Goal: Task Accomplishment & Management: Use online tool/utility

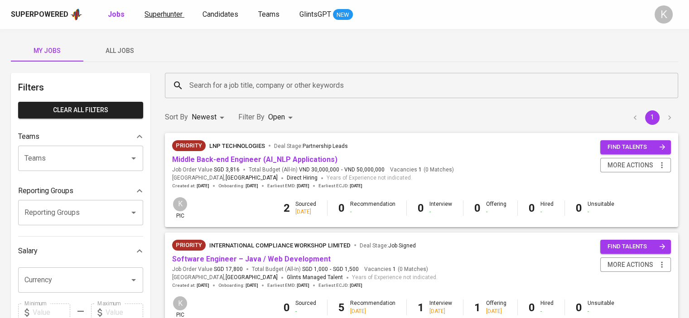
click at [160, 10] on span "Superhunter" at bounding box center [163, 14] width 38 height 9
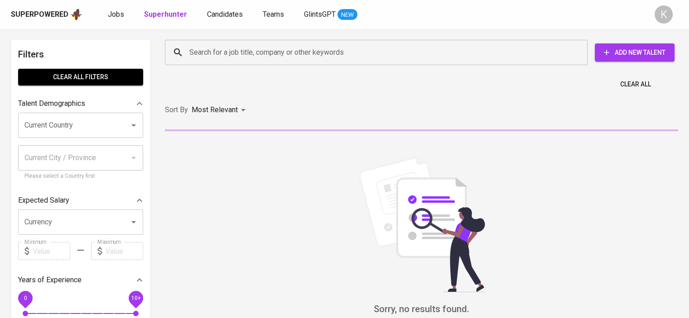
click at [270, 55] on input "Search for a job title, company or other keywords" at bounding box center [378, 52] width 383 height 17
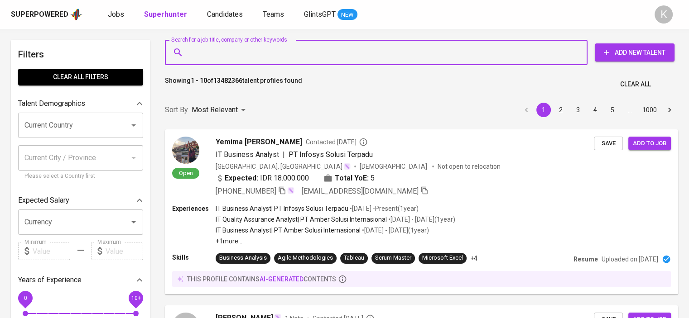
paste input "digital media"
type input "digital media"
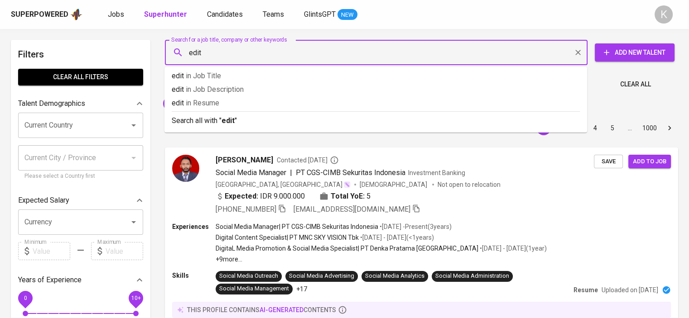
click at [266, 49] on input "edit" at bounding box center [378, 52] width 383 height 17
type input "editor"
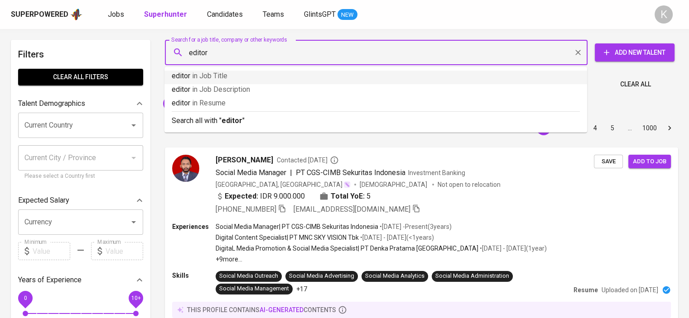
click at [227, 76] on p "editor in Job Title" at bounding box center [376, 76] width 408 height 11
click at [227, 76] on p "Showing 1 - 10 of 681910 talent profiles found" at bounding box center [230, 84] width 130 height 17
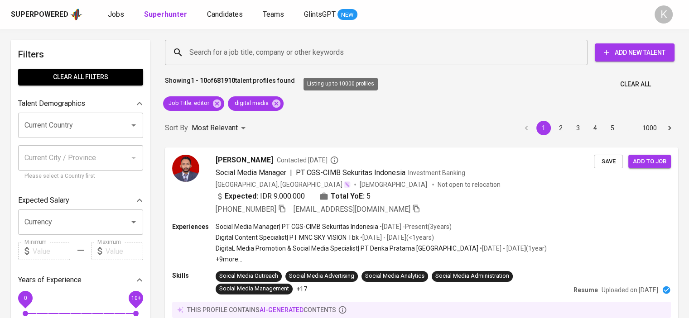
click at [72, 124] on input "Current Country" at bounding box center [67, 125] width 91 height 17
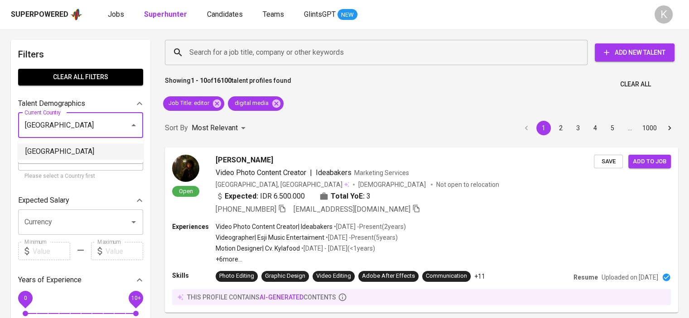
click at [88, 153] on li "[GEOGRAPHIC_DATA]" at bounding box center [80, 152] width 125 height 16
click at [88, 153] on input "Current City / Province" at bounding box center [73, 157] width 103 height 17
type input "[GEOGRAPHIC_DATA]"
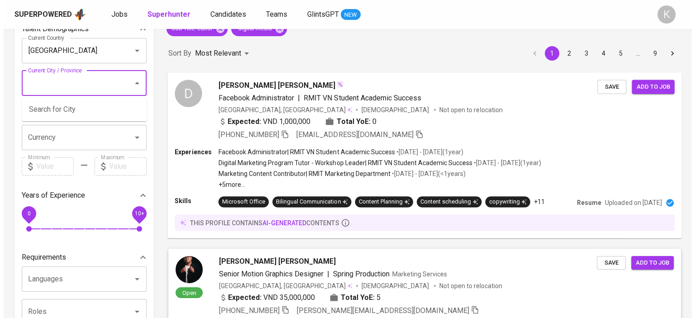
scroll to position [181, 0]
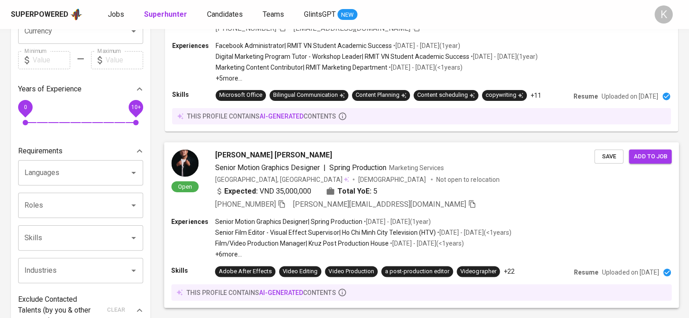
click at [284, 154] on span "[PERSON_NAME] [PERSON_NAME]" at bounding box center [273, 154] width 117 height 11
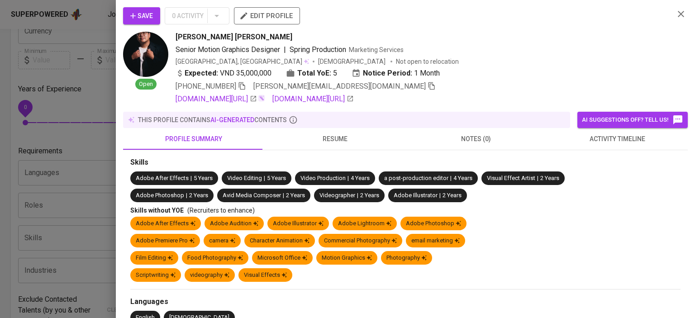
click at [337, 142] on span "resume" at bounding box center [335, 139] width 130 height 11
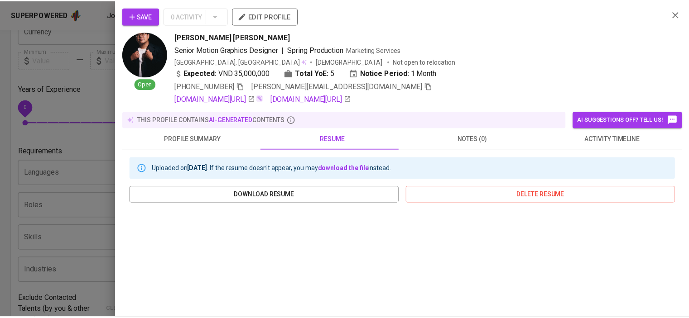
scroll to position [177, 0]
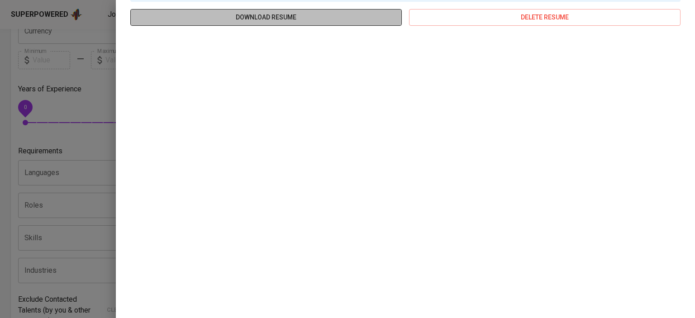
click at [353, 18] on span "download resume" at bounding box center [266, 17] width 257 height 11
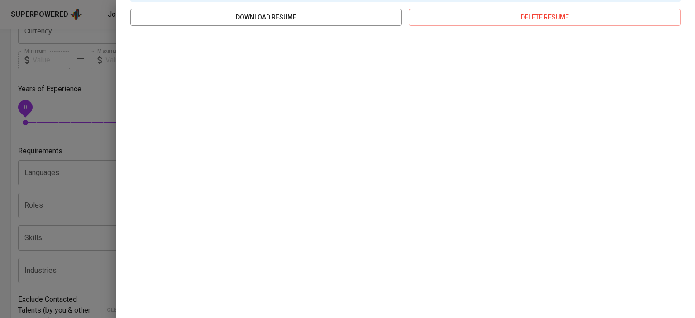
drag, startPoint x: 80, startPoint y: 119, endPoint x: 364, endPoint y: 131, distance: 284.6
click at [80, 119] on div at bounding box center [347, 159] width 695 height 318
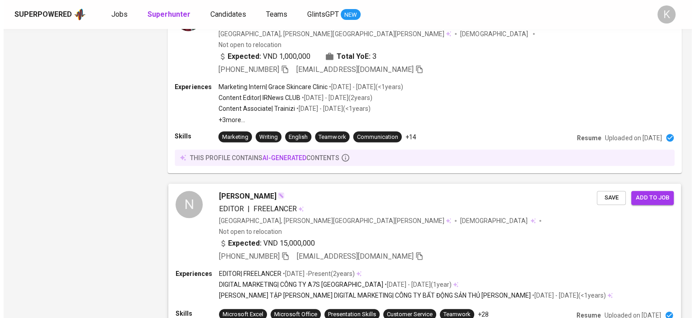
scroll to position [905, 0]
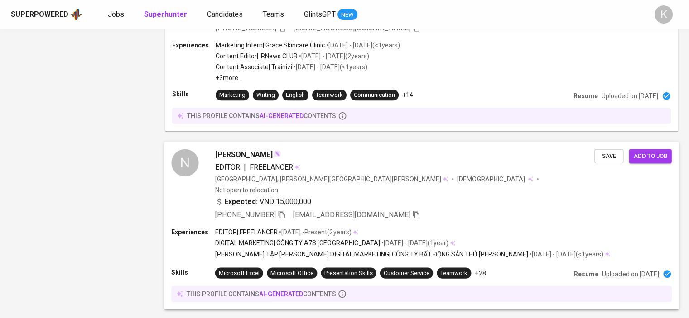
click at [231, 149] on span "NHI LÊ THẢO" at bounding box center [243, 154] width 57 height 11
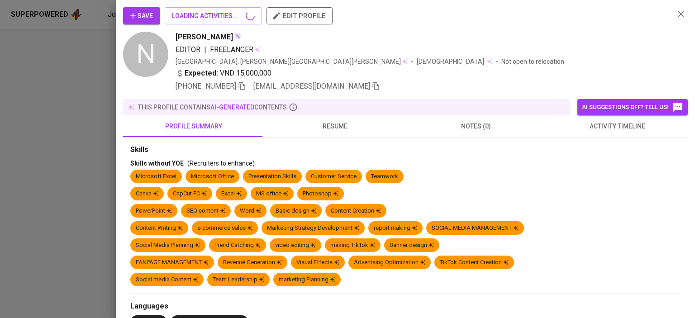
click at [330, 117] on button "resume" at bounding box center [334, 126] width 141 height 22
click at [328, 124] on span "resume" at bounding box center [335, 126] width 130 height 11
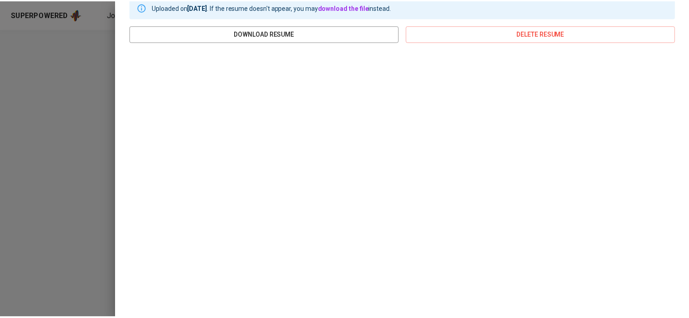
scroll to position [165, 0]
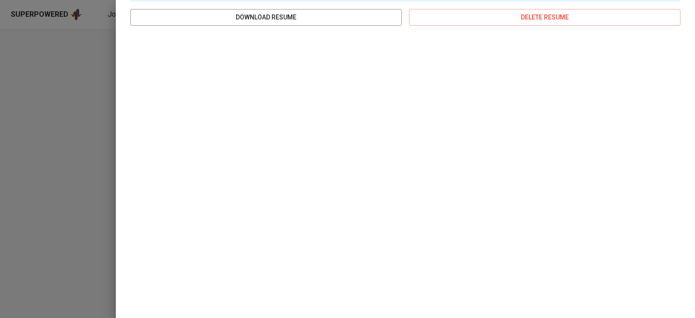
click at [80, 99] on div at bounding box center [347, 159] width 695 height 318
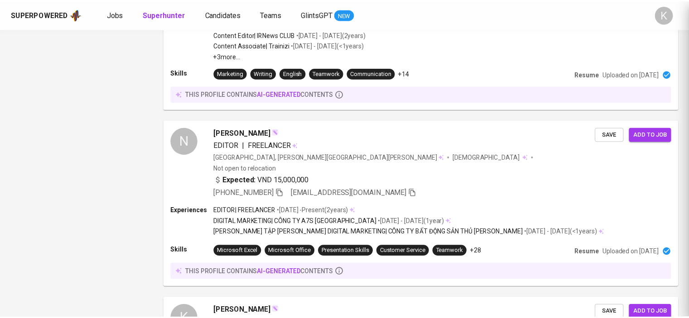
scroll to position [0, 0]
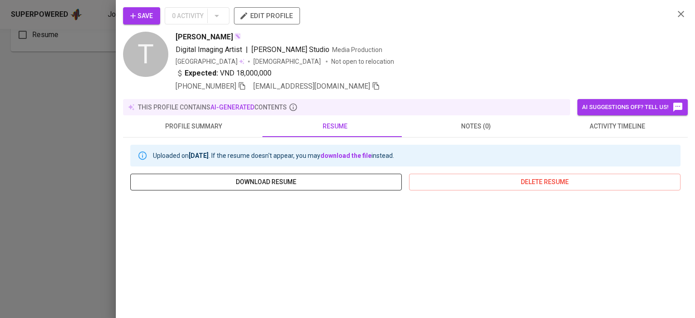
click at [235, 179] on span "download resume" at bounding box center [266, 182] width 257 height 11
click at [59, 91] on div at bounding box center [347, 159] width 695 height 318
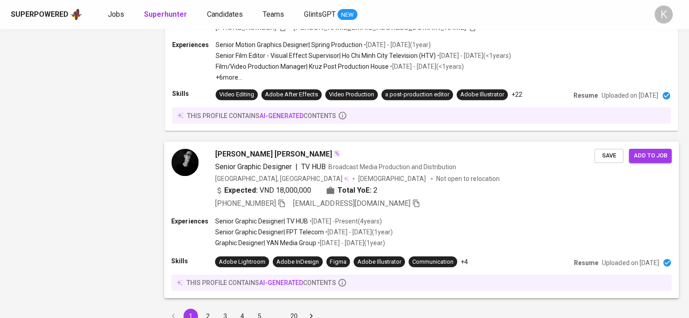
scroll to position [1614, 0]
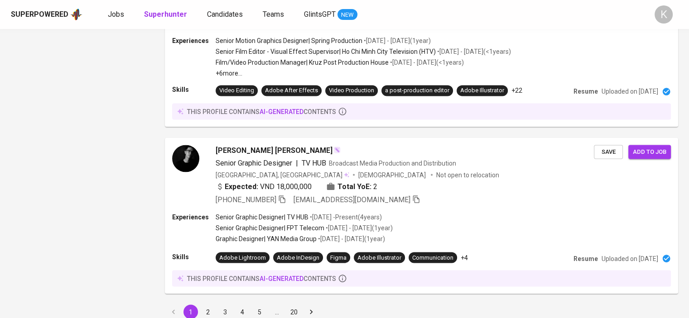
click at [203, 305] on button "2" at bounding box center [208, 312] width 14 height 14
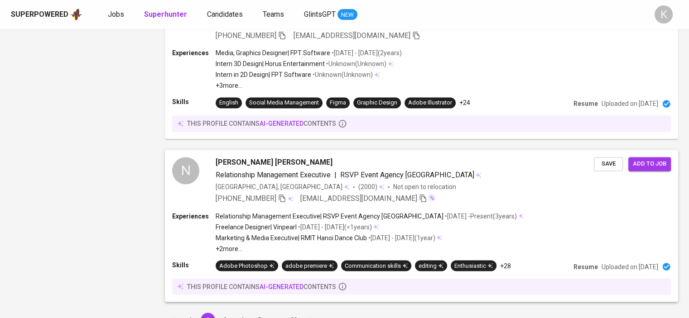
scroll to position [1519, 0]
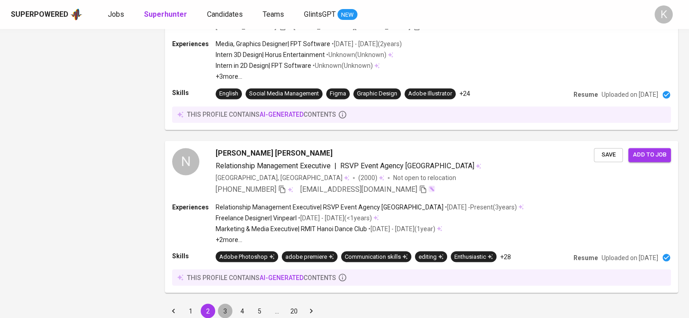
click at [222, 304] on button "3" at bounding box center [225, 311] width 14 height 14
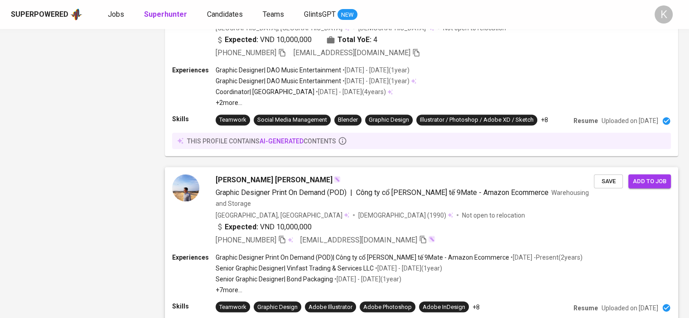
scroll to position [1645, 0]
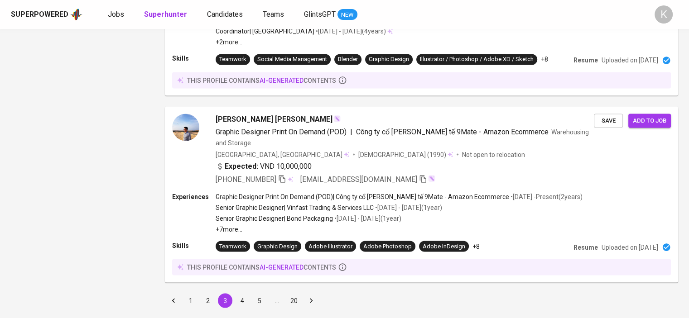
drag, startPoint x: 239, startPoint y: 277, endPoint x: 357, endPoint y: 124, distance: 193.0
click at [239, 293] on button "4" at bounding box center [242, 300] width 14 height 14
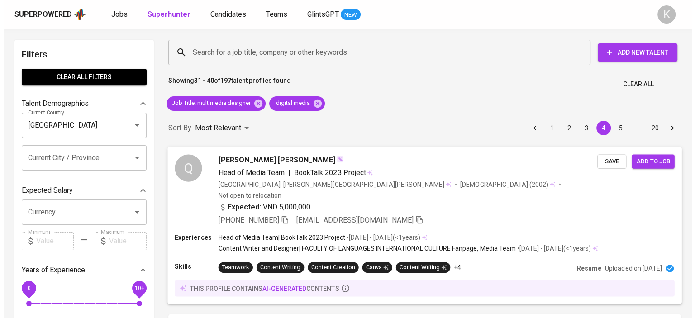
scroll to position [45, 0]
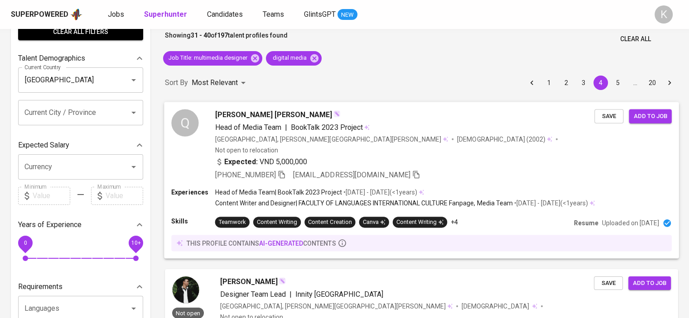
click at [264, 112] on span "[PERSON_NAME] [PERSON_NAME]" at bounding box center [273, 114] width 117 height 11
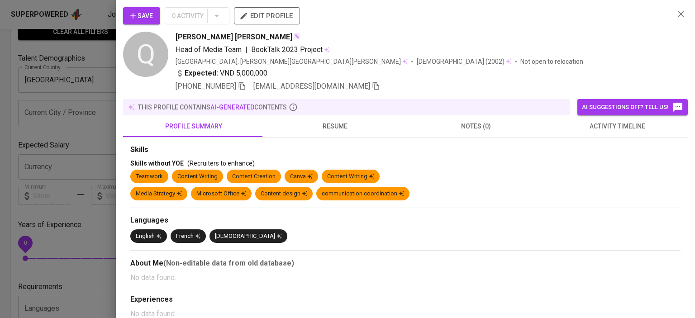
click at [334, 126] on span "resume" at bounding box center [335, 126] width 130 height 11
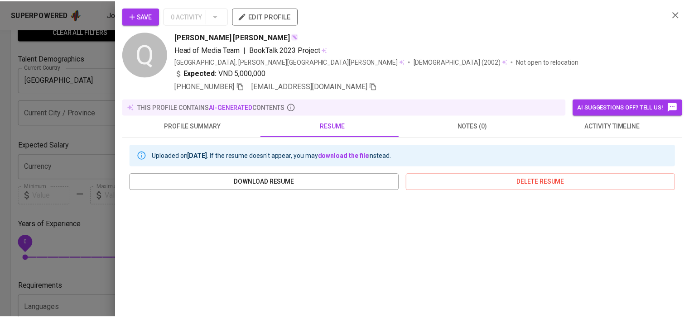
scroll to position [136, 0]
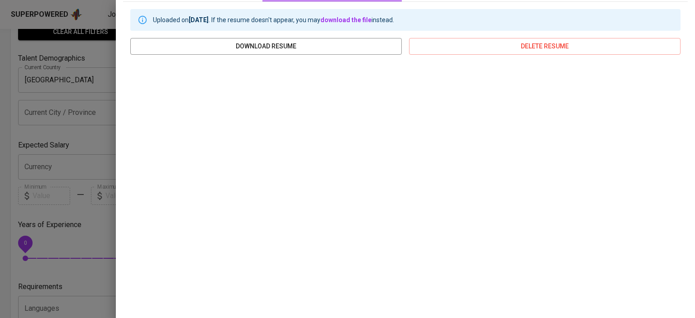
click at [74, 99] on div at bounding box center [347, 159] width 695 height 318
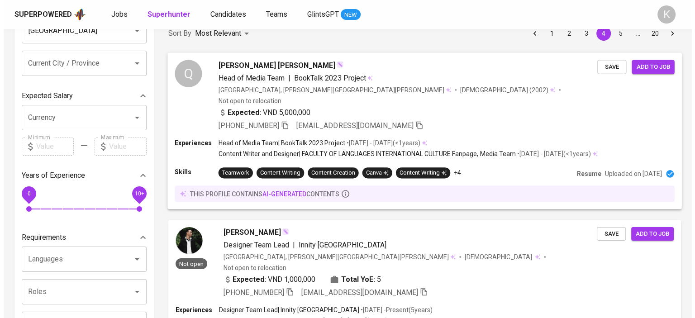
scroll to position [181, 0]
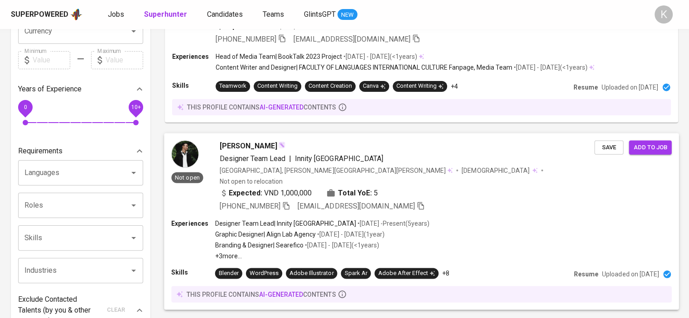
click at [248, 140] on span "[PERSON_NAME]" at bounding box center [248, 145] width 57 height 11
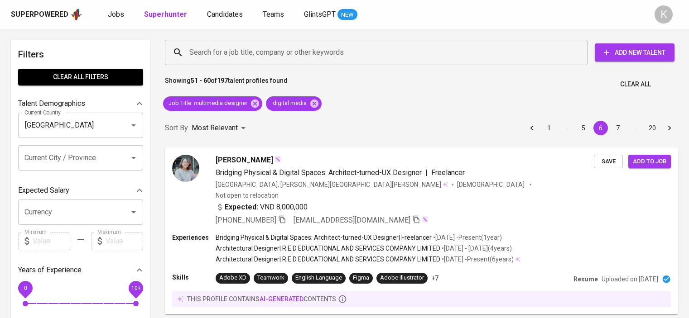
scroll to position [1271, 0]
